Goal: Find specific page/section: Find specific page/section

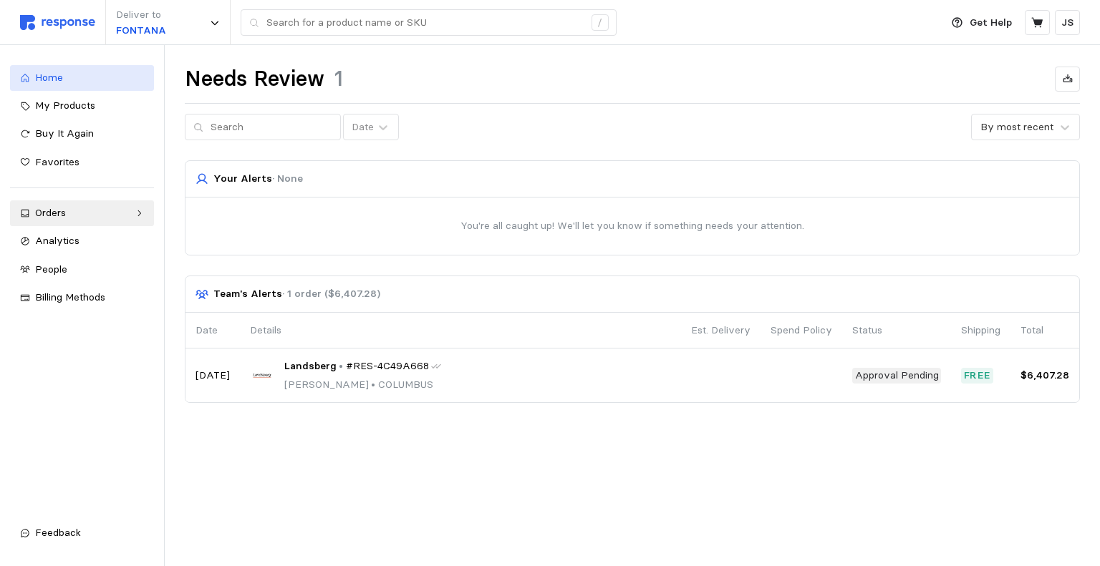
click at [74, 77] on div "Home" at bounding box center [89, 78] width 109 height 16
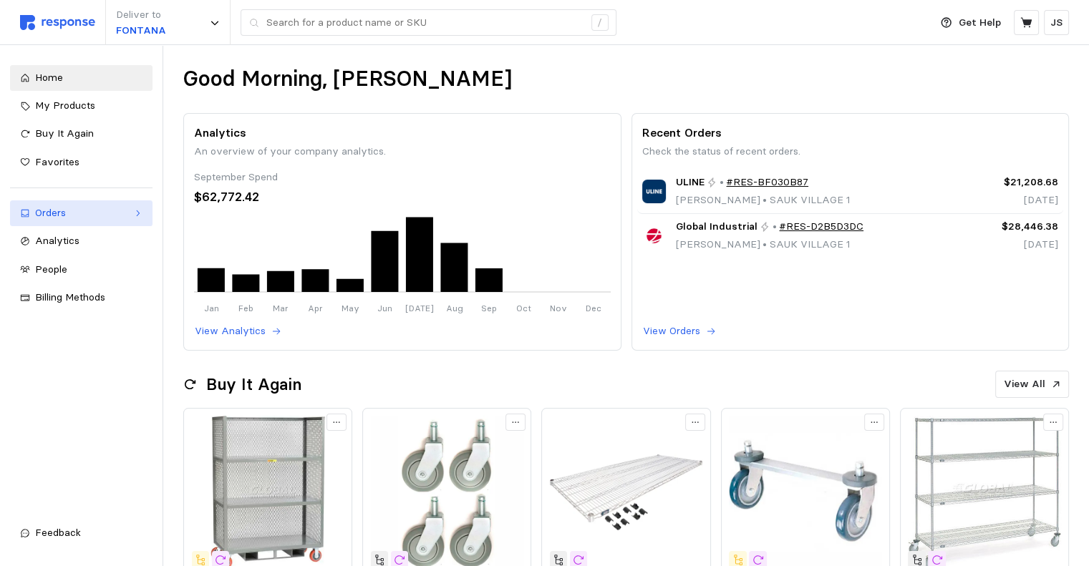
click at [74, 211] on div "Orders" at bounding box center [81, 213] width 92 height 16
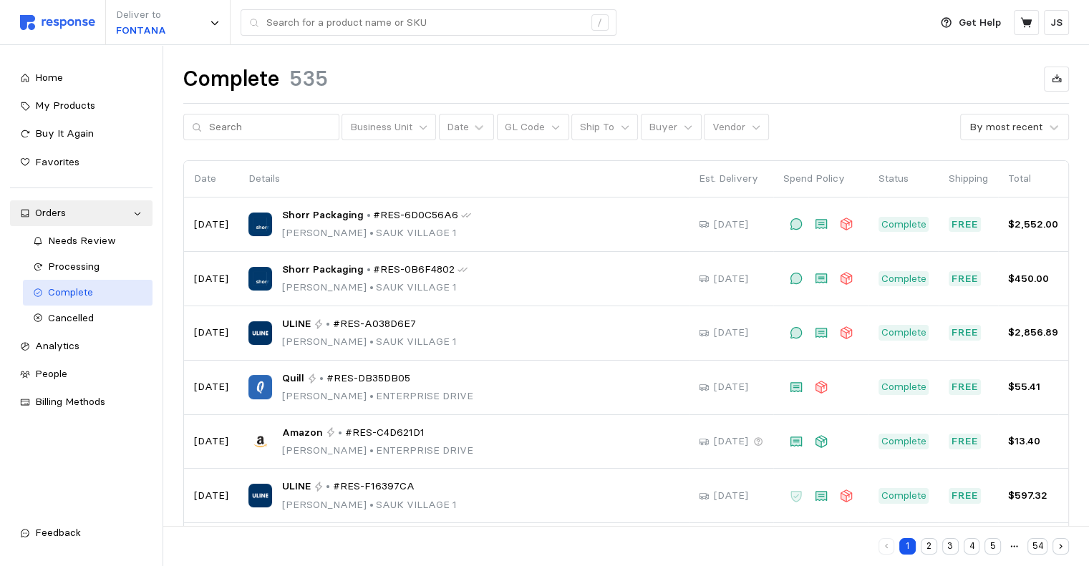
click at [91, 291] on span "Complete" at bounding box center [70, 292] width 45 height 13
click at [268, 112] on div "Complete 535 Business Unit Date GL Code Ship To Buyer Vendor By most recent" at bounding box center [626, 102] width 886 height 75
click at [268, 124] on input "text" at bounding box center [270, 128] width 122 height 26
click at [97, 266] on span "Processing" at bounding box center [74, 266] width 52 height 13
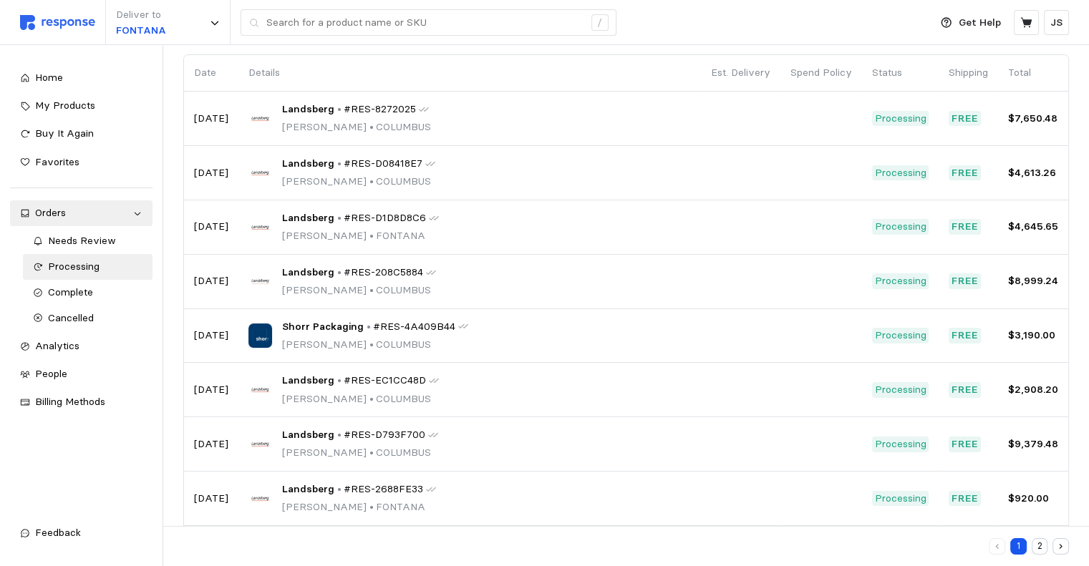
scroll to position [232, 0]
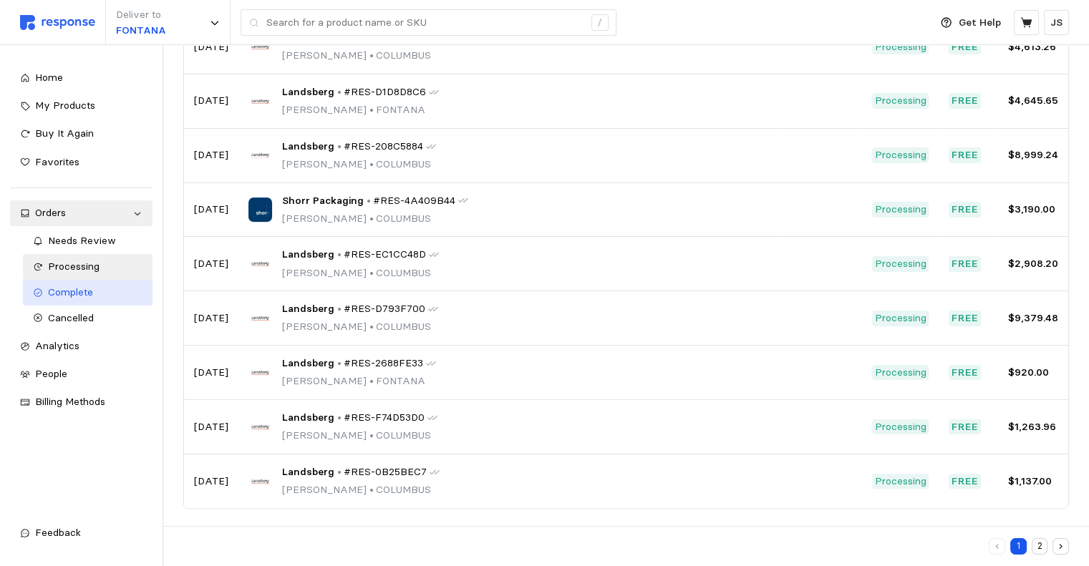
click at [101, 296] on div "Complete" at bounding box center [95, 293] width 95 height 16
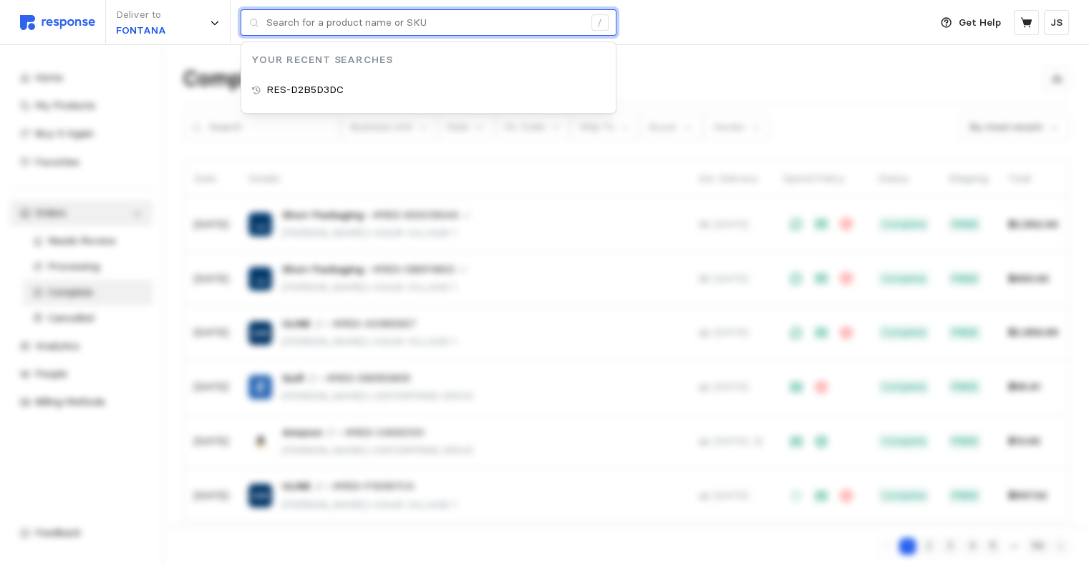
click at [328, 19] on input "text" at bounding box center [424, 23] width 317 height 26
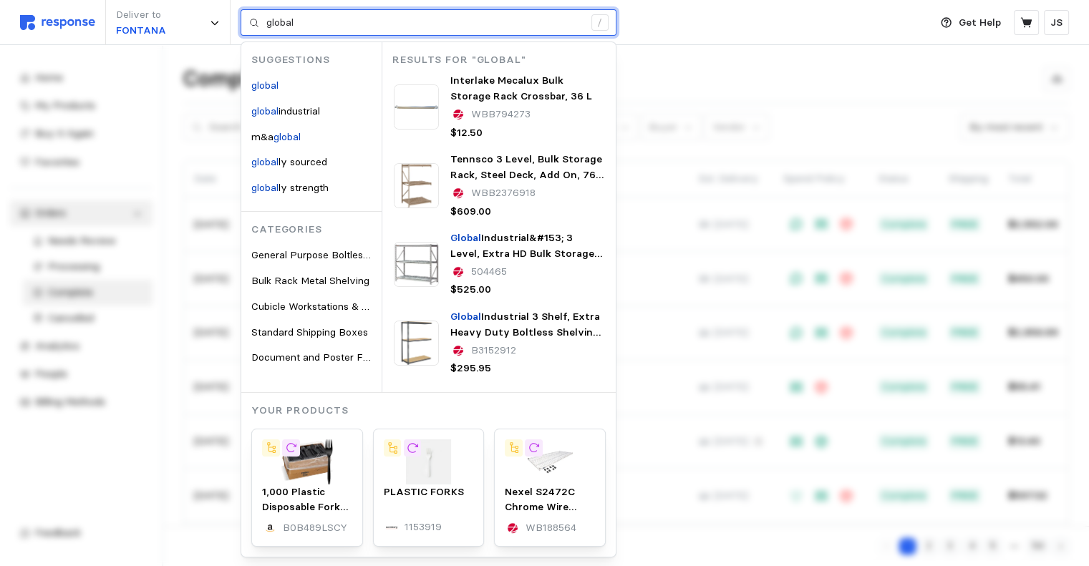
type input "global"
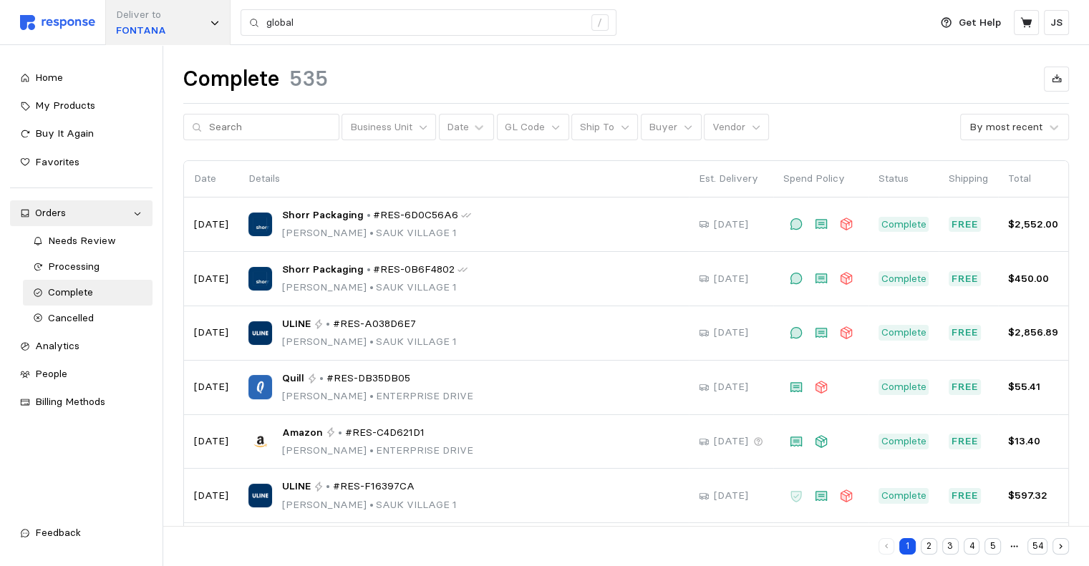
click at [166, 28] on div "Deliver to FONTANA" at bounding box center [167, 22] width 125 height 45
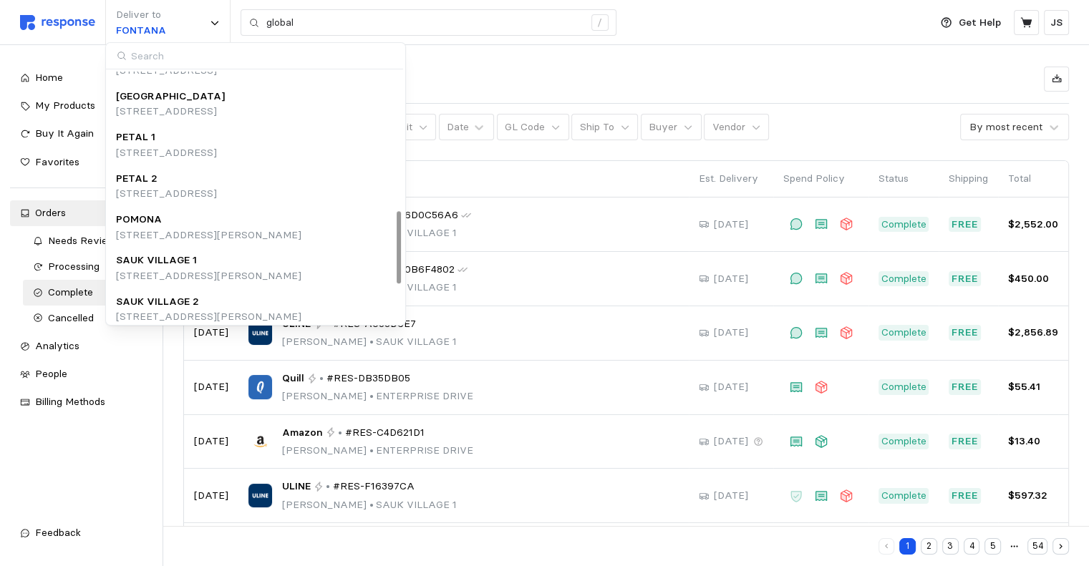
scroll to position [612, 0]
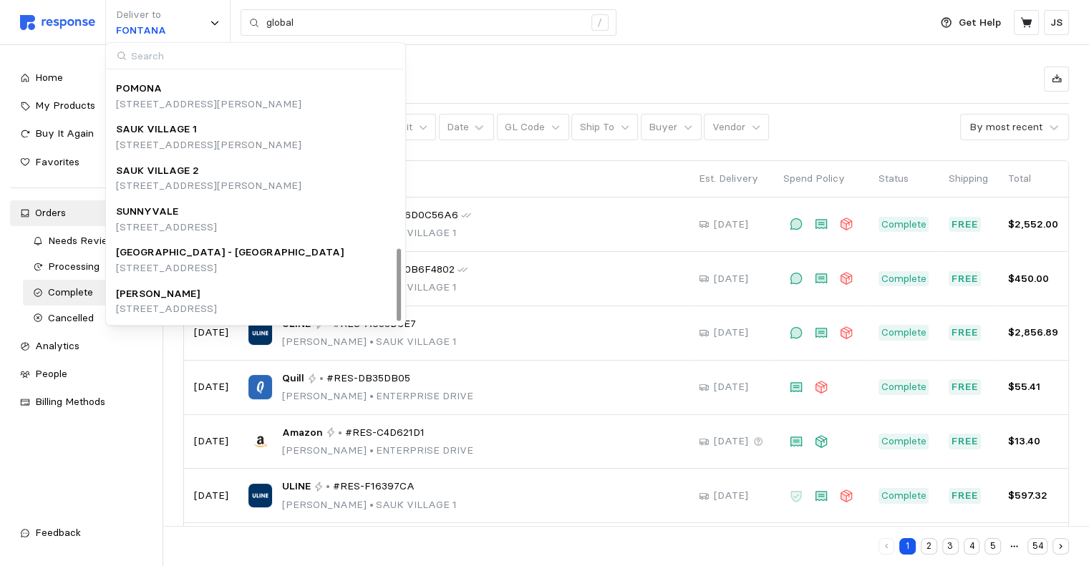
click at [200, 140] on p "[STREET_ADDRESS][PERSON_NAME]" at bounding box center [208, 145] width 185 height 16
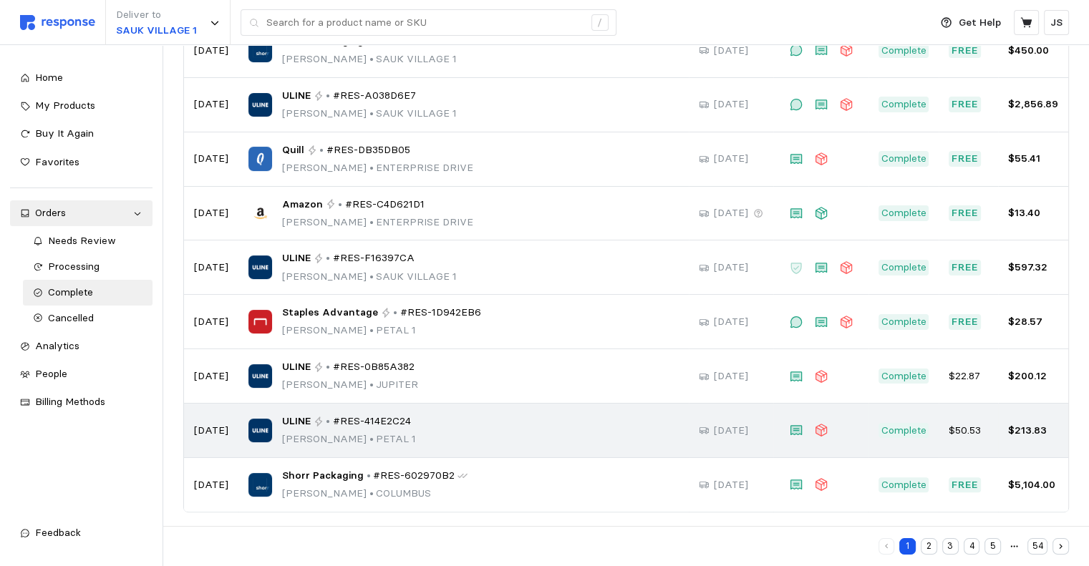
scroll to position [232, 0]
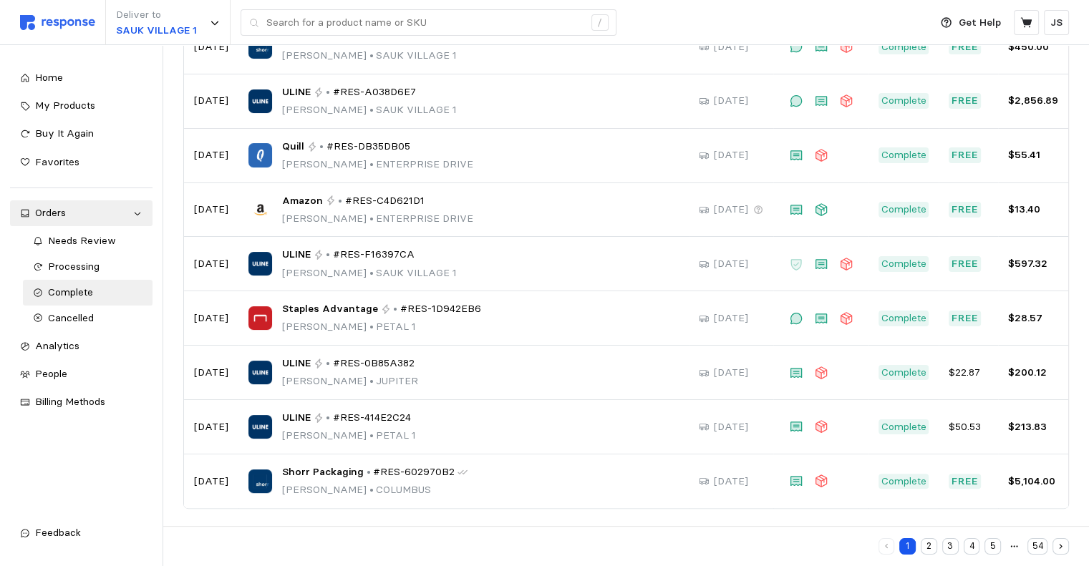
click at [935, 546] on button "2" at bounding box center [929, 546] width 16 height 16
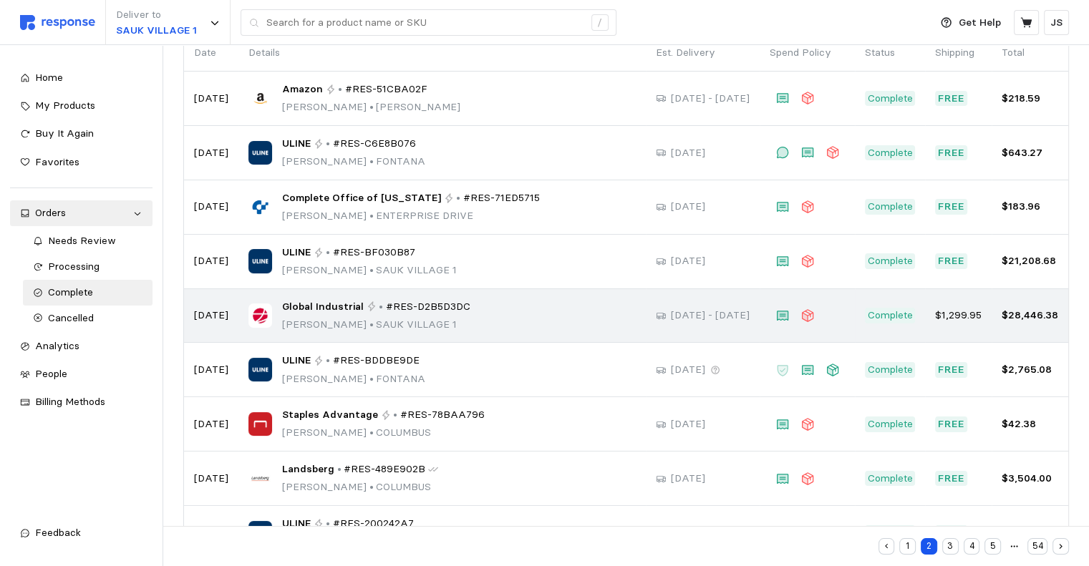
scroll to position [143, 0]
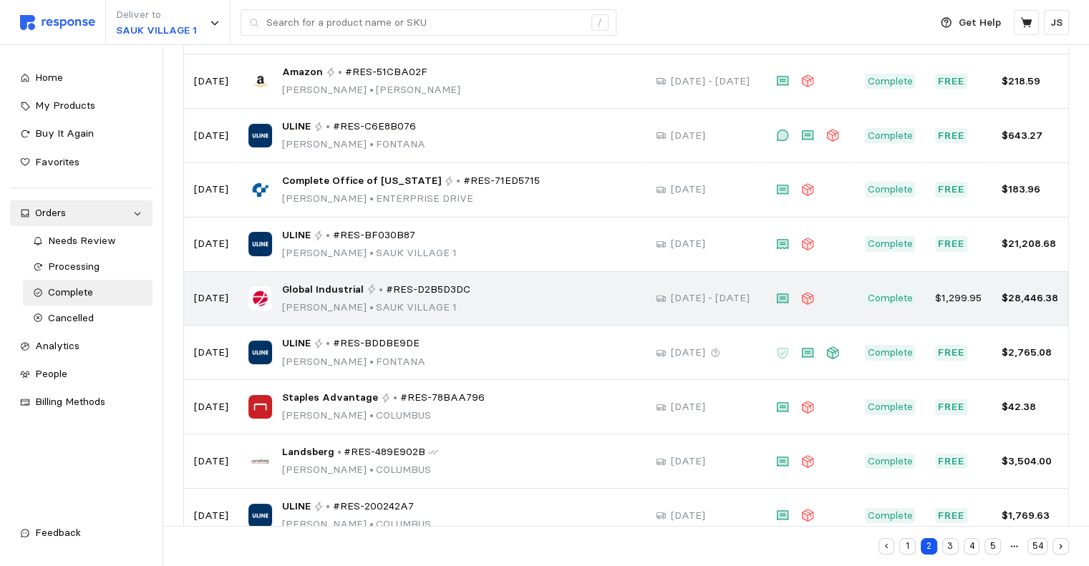
click at [306, 288] on span "Global Industrial" at bounding box center [323, 290] width 82 height 16
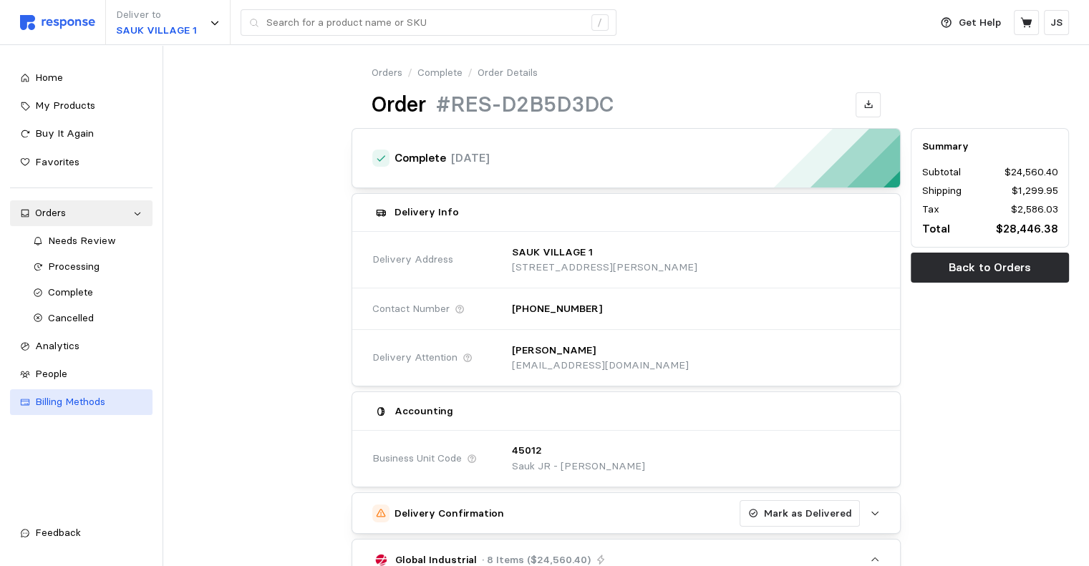
click at [120, 400] on div "Billing Methods" at bounding box center [88, 402] width 107 height 16
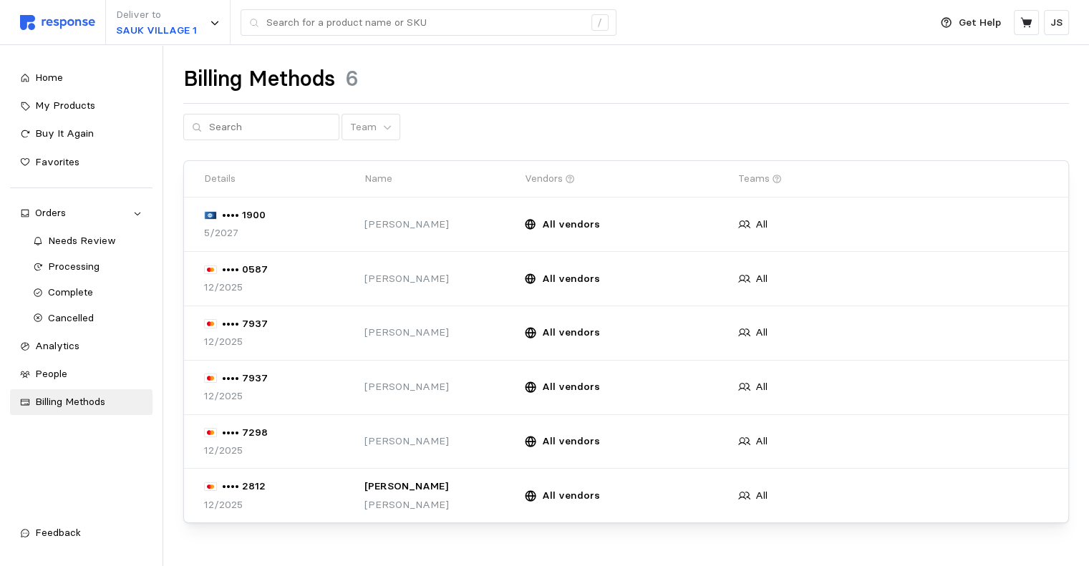
scroll to position [16, 0]
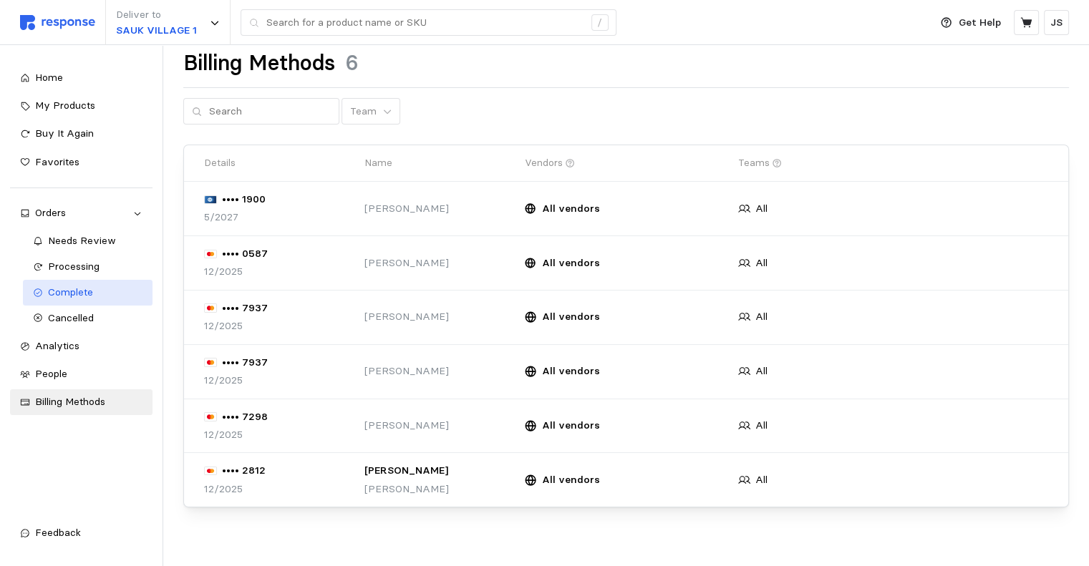
click at [78, 294] on span "Complete" at bounding box center [70, 292] width 45 height 13
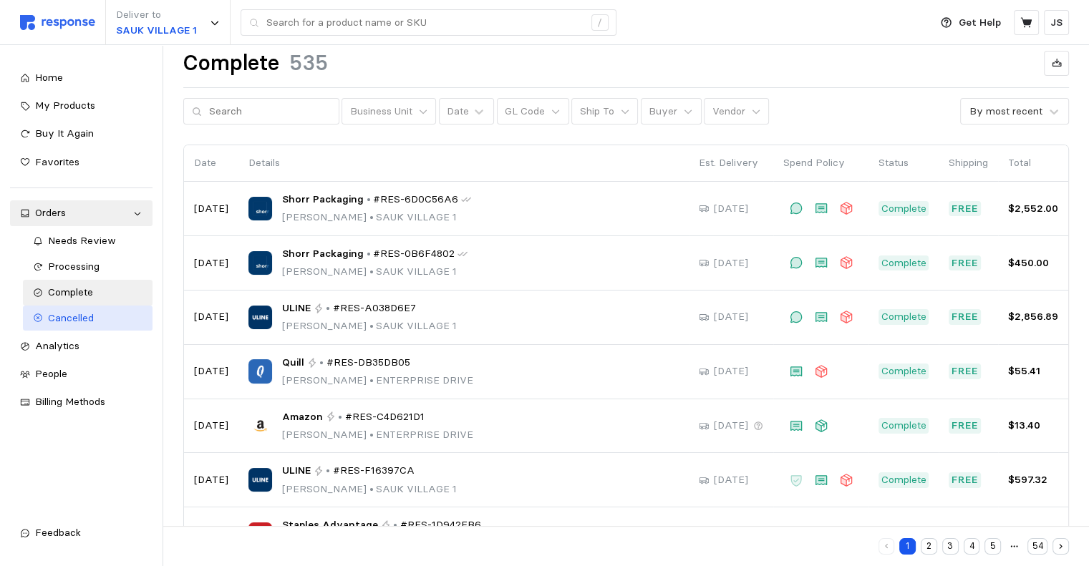
click at [100, 317] on div "Cancelled" at bounding box center [95, 319] width 95 height 16
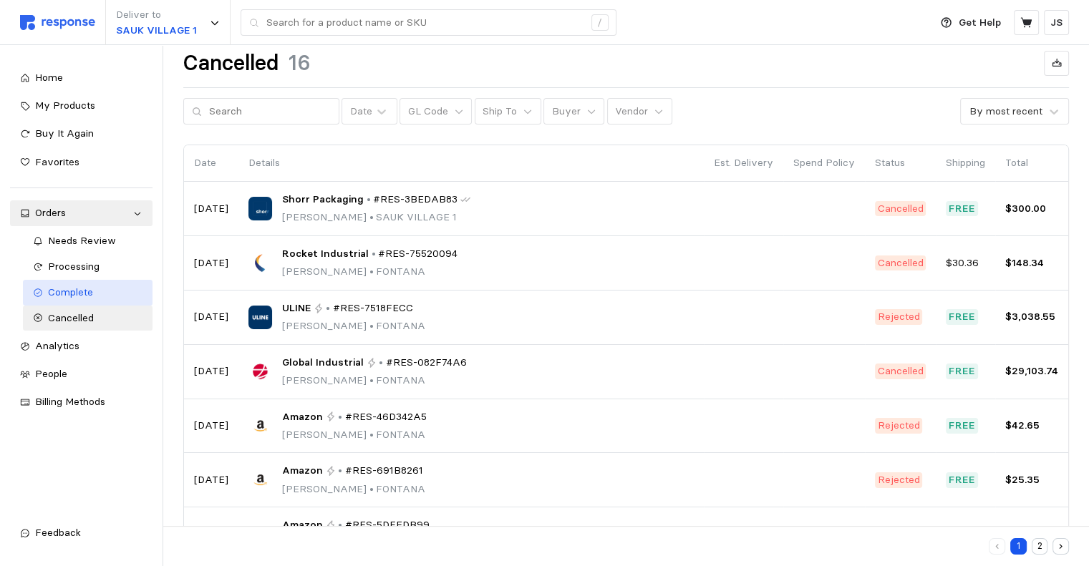
click at [74, 293] on span "Complete" at bounding box center [70, 292] width 45 height 13
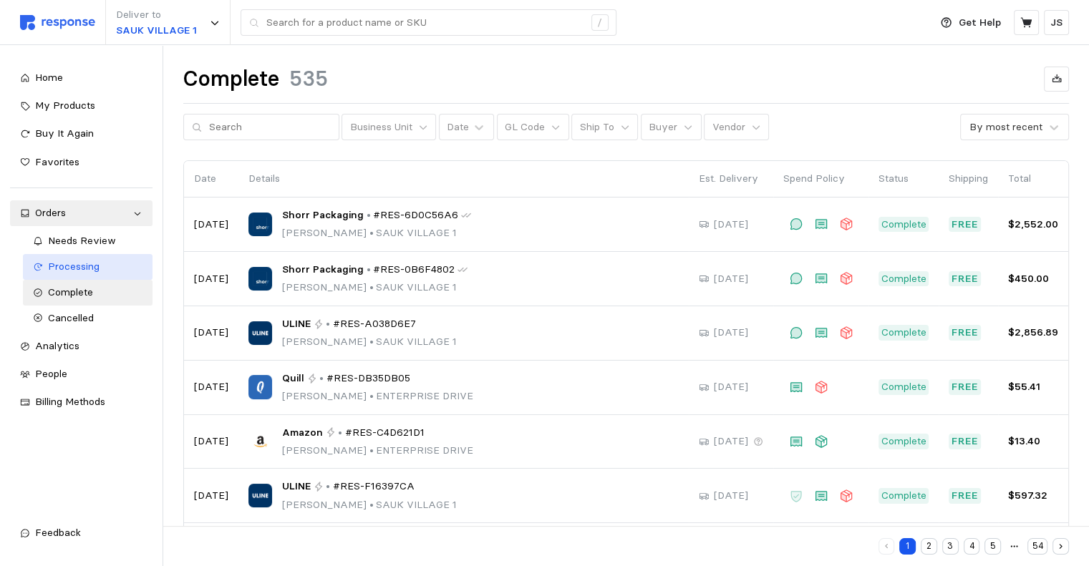
click at [77, 266] on span "Processing" at bounding box center [74, 266] width 52 height 13
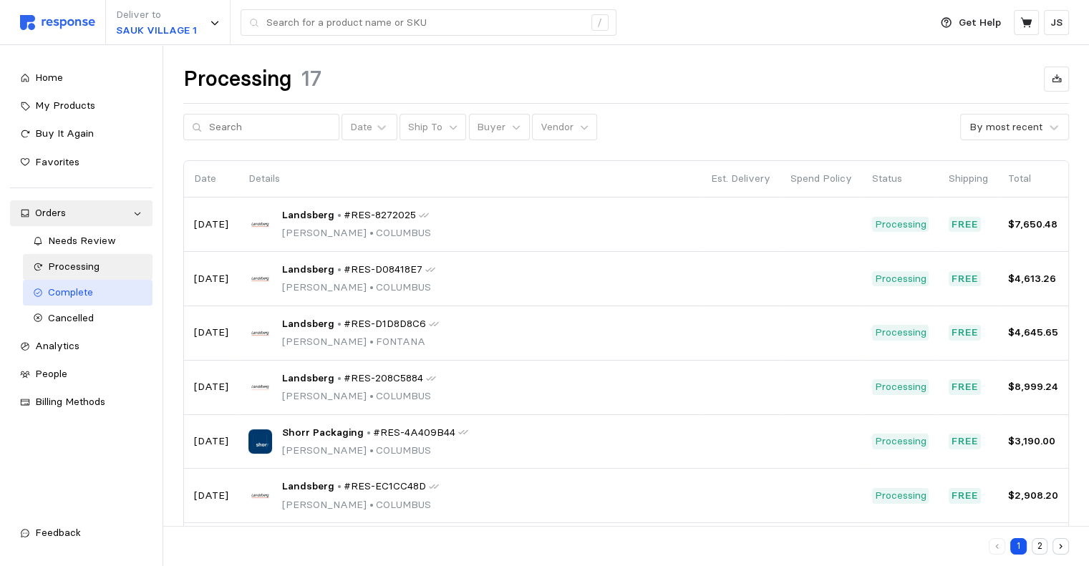
click at [80, 291] on span "Complete" at bounding box center [70, 292] width 45 height 13
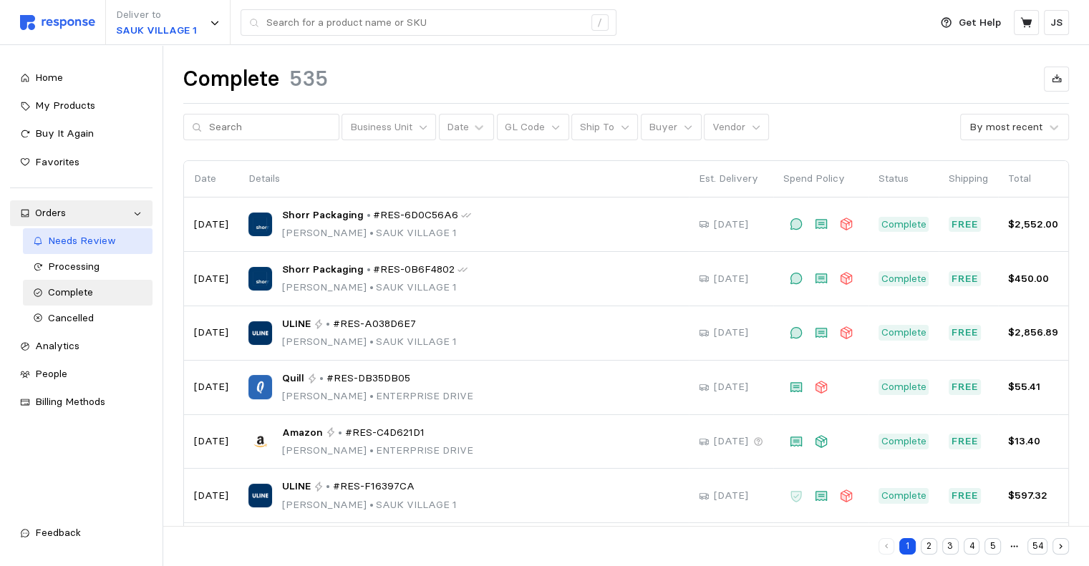
click at [92, 243] on span "Needs Review" at bounding box center [82, 240] width 68 height 13
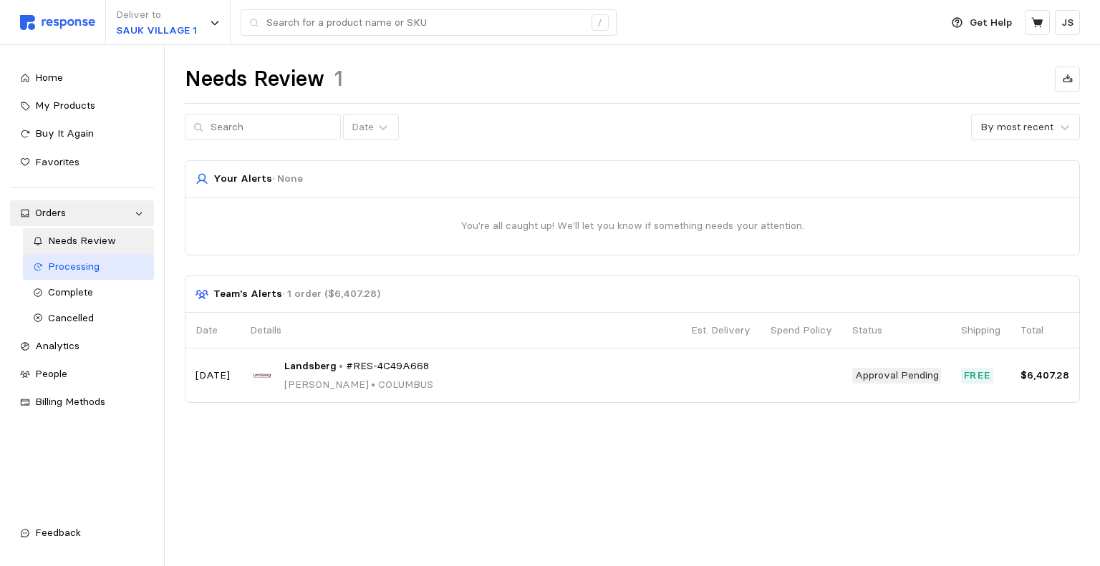
click at [78, 266] on span "Processing" at bounding box center [74, 266] width 52 height 13
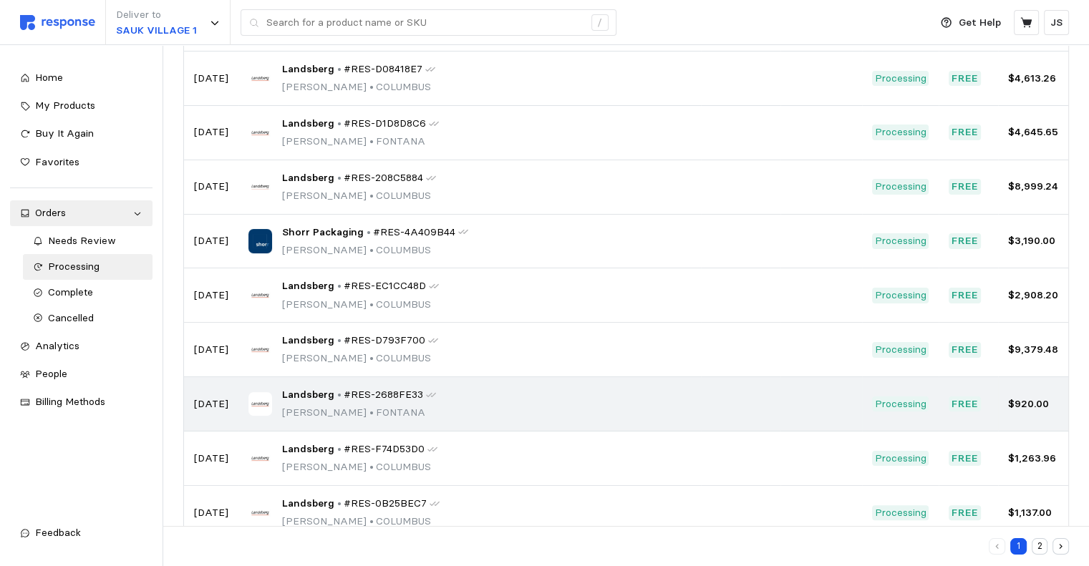
scroll to position [232, 0]
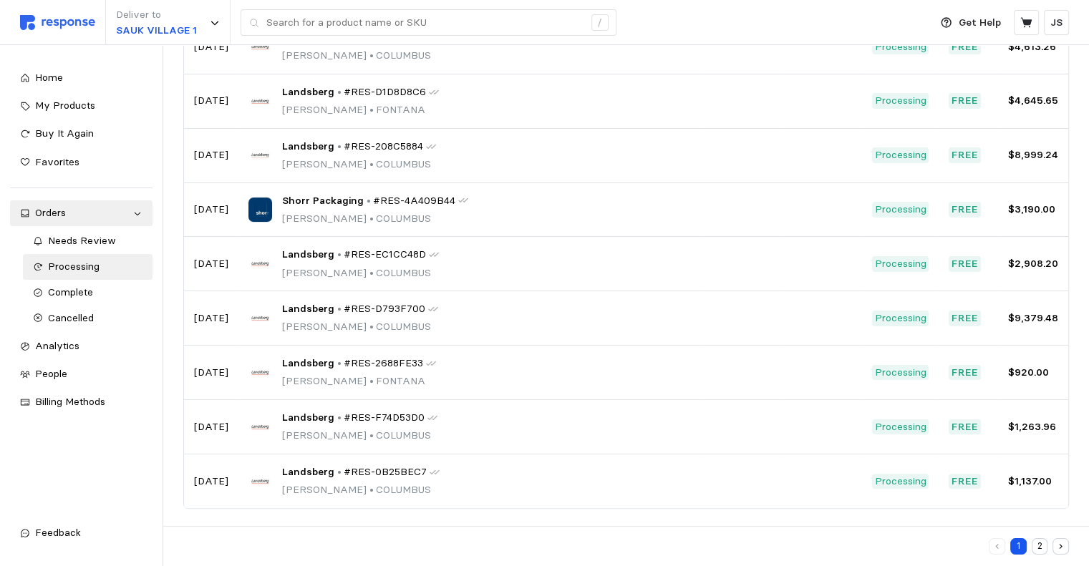
click at [1042, 546] on button "2" at bounding box center [1040, 546] width 16 height 16
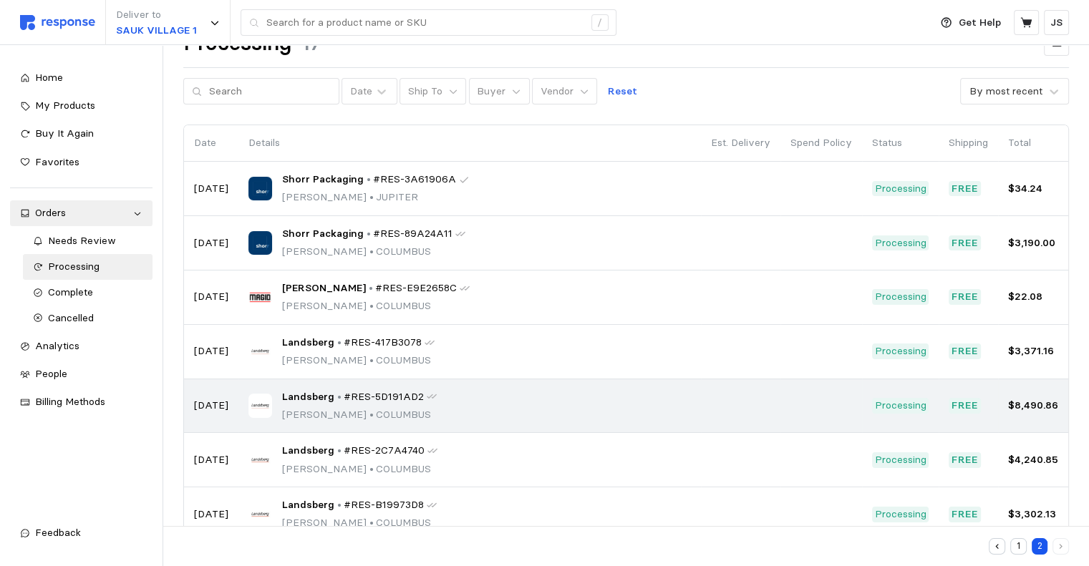
scroll to position [69, 0]
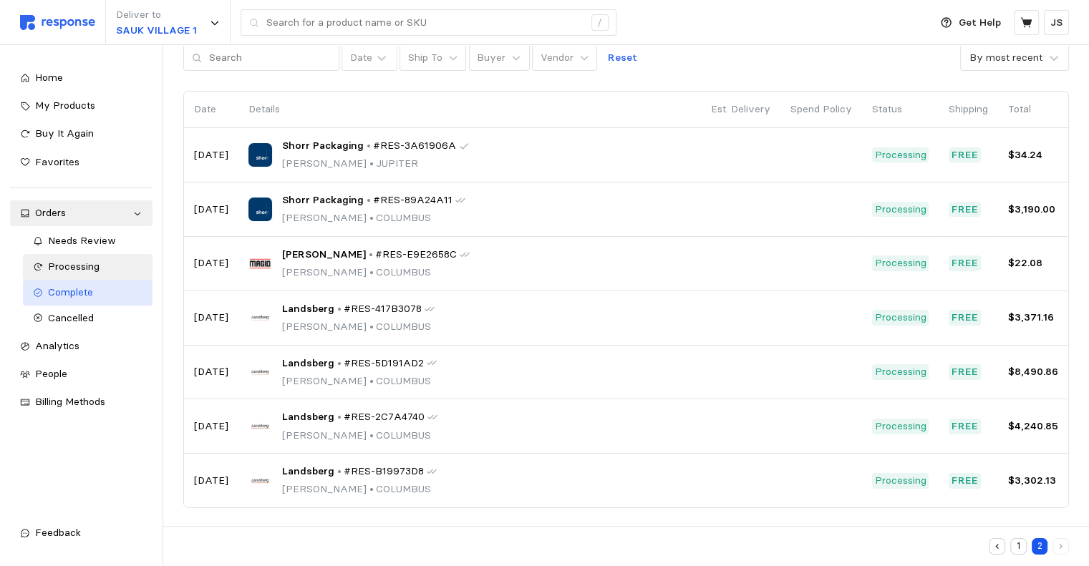
click at [105, 298] on div "Complete" at bounding box center [95, 293] width 95 height 16
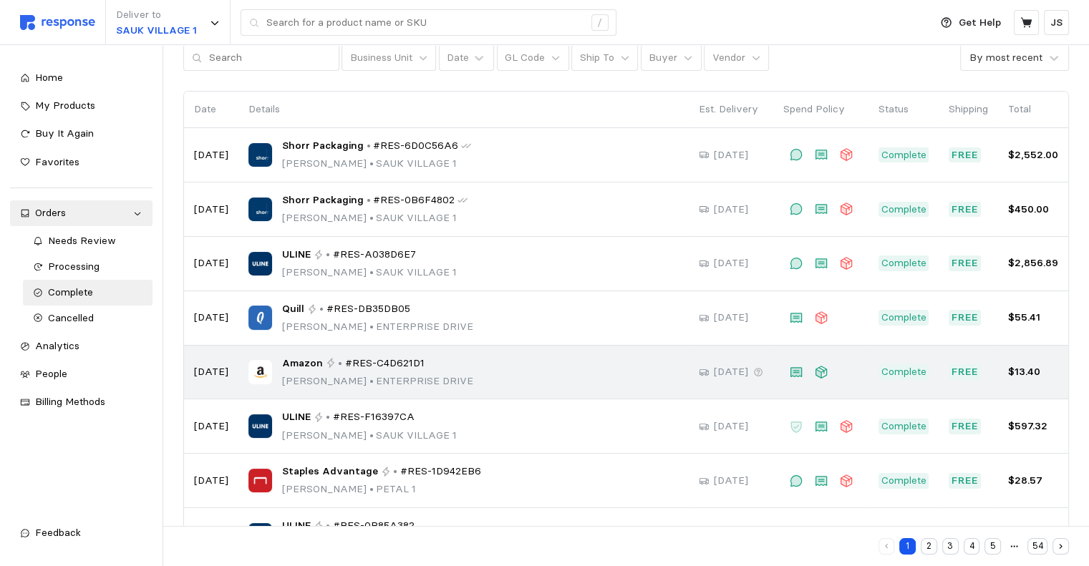
scroll to position [232, 0]
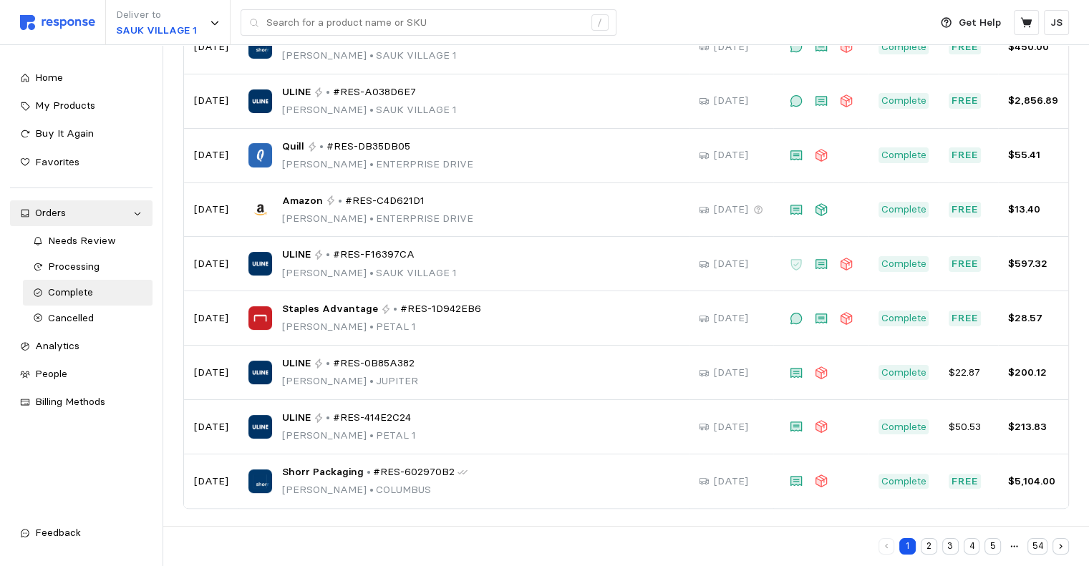
click at [930, 551] on button "2" at bounding box center [929, 546] width 16 height 16
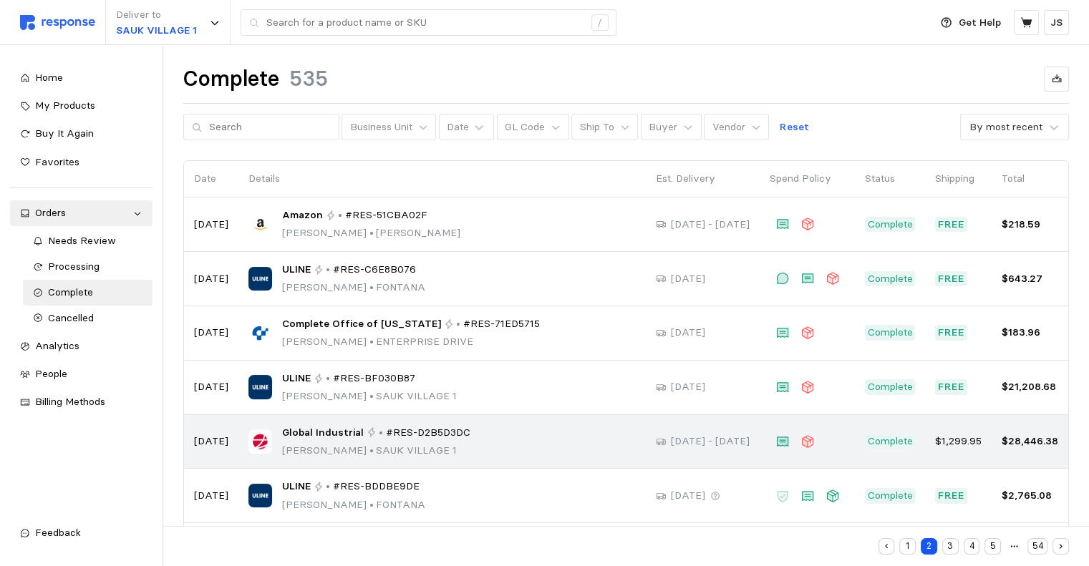
click at [319, 427] on span "Global Industrial" at bounding box center [323, 433] width 82 height 16
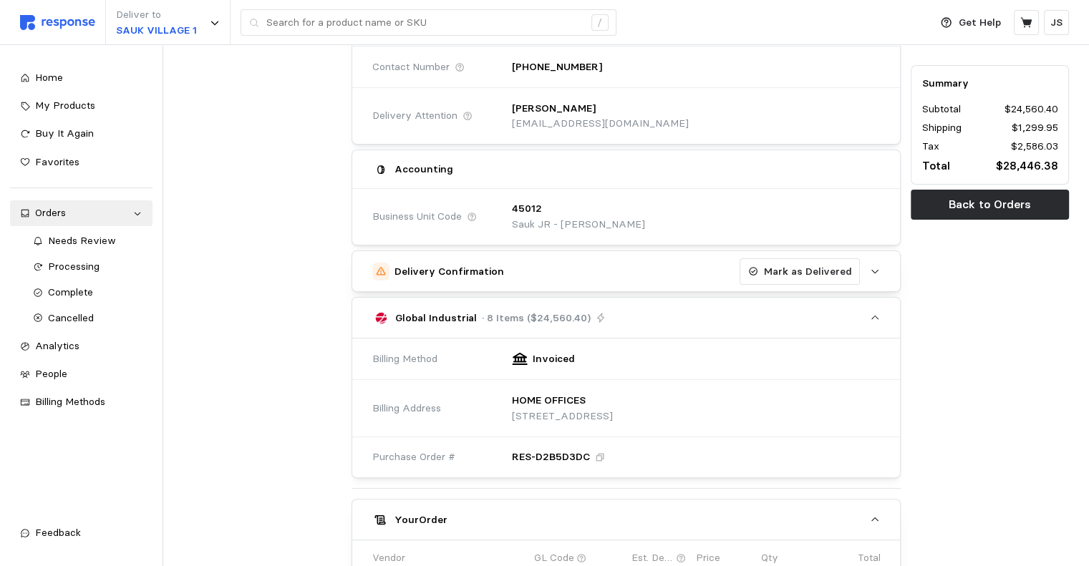
scroll to position [286, 0]
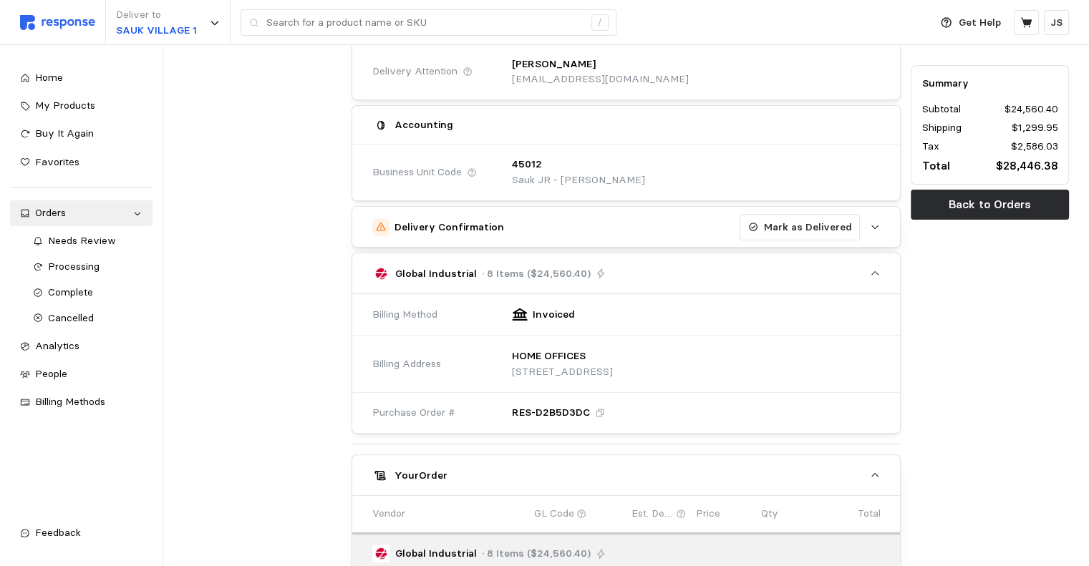
click at [879, 228] on icon "button" at bounding box center [875, 227] width 10 height 10
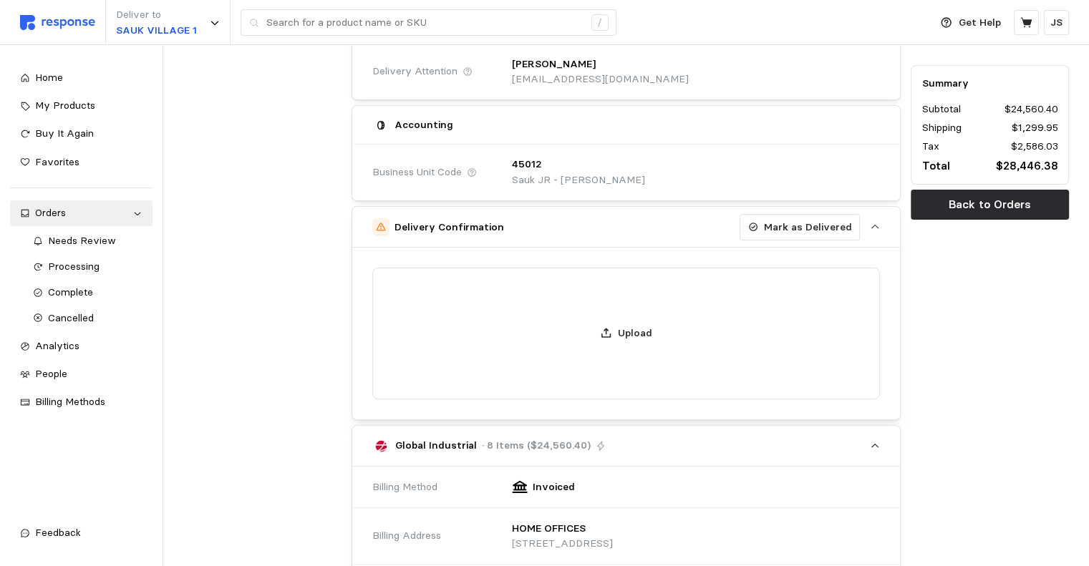
click at [879, 228] on icon "button" at bounding box center [875, 227] width 10 height 10
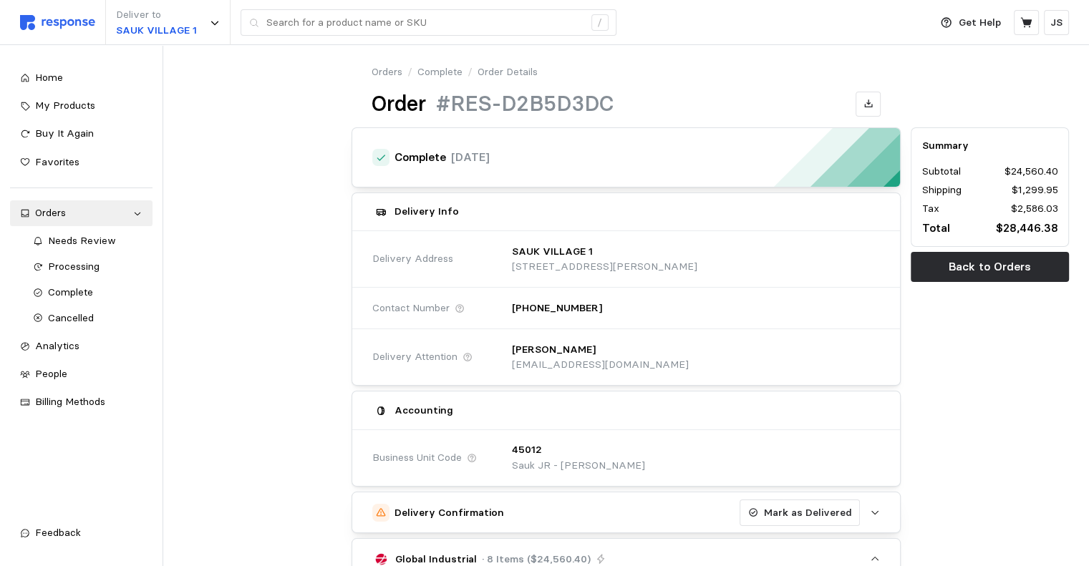
scroll to position [0, 0]
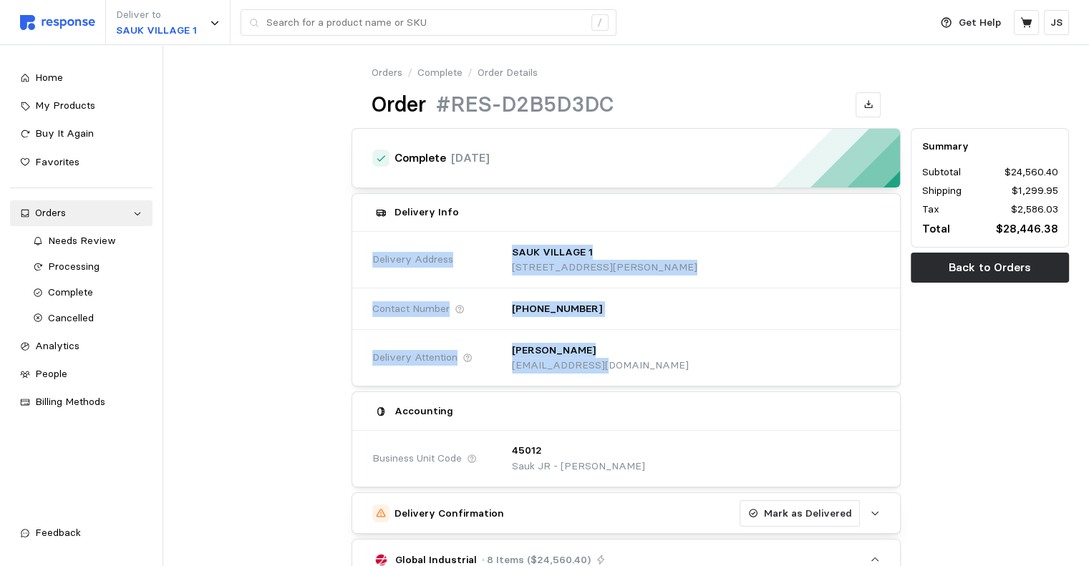
drag, startPoint x: 612, startPoint y: 364, endPoint x: 370, endPoint y: 235, distance: 274.5
click at [370, 235] on div "Delivery Address [GEOGRAPHIC_DATA] [STREET_ADDRESS][PERSON_NAME] Contact Number…" at bounding box center [626, 309] width 548 height 154
click at [684, 364] on div "[PERSON_NAME] [EMAIL_ADDRESS][DOMAIN_NAME]" at bounding box center [691, 358] width 379 height 51
